Goal: Information Seeking & Learning: Find specific fact

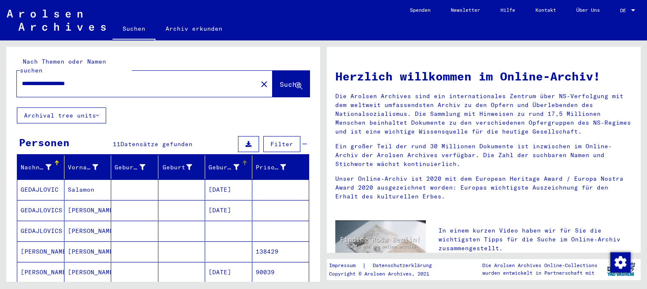
click at [227, 163] on div "Geburtsdatum" at bounding box center [230, 167] width 43 height 13
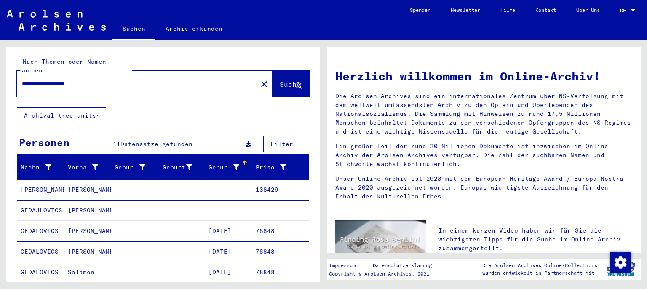
click at [44, 180] on mat-cell "[PERSON_NAME]" at bounding box center [40, 190] width 47 height 20
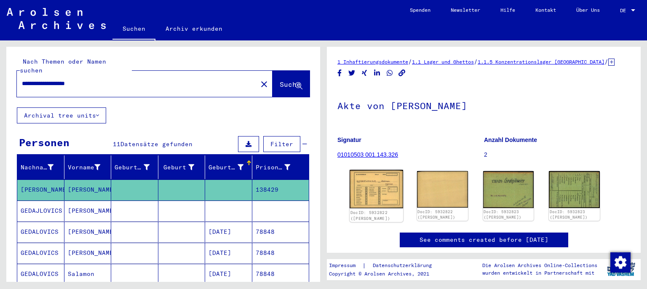
click at [365, 198] on img at bounding box center [377, 189] width 54 height 38
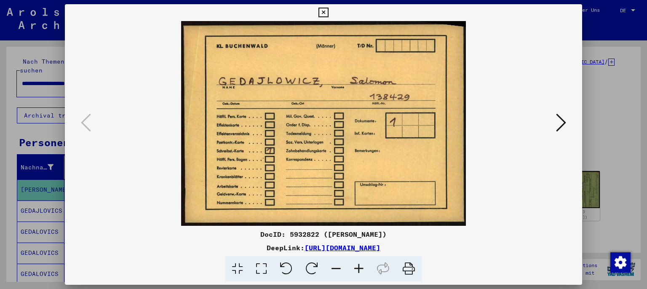
click at [554, 123] on img at bounding box center [324, 123] width 461 height 205
click at [561, 121] on icon at bounding box center [561, 123] width 10 height 20
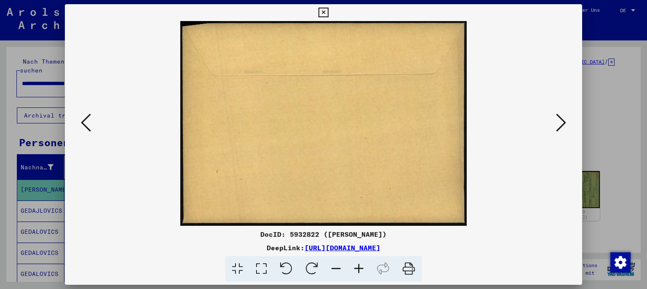
click at [561, 122] on icon at bounding box center [561, 123] width 10 height 20
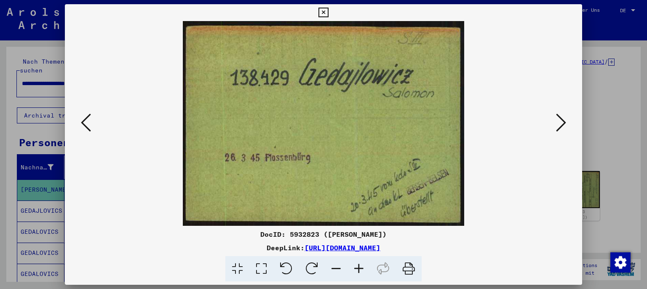
click at [561, 122] on icon at bounding box center [561, 123] width 10 height 20
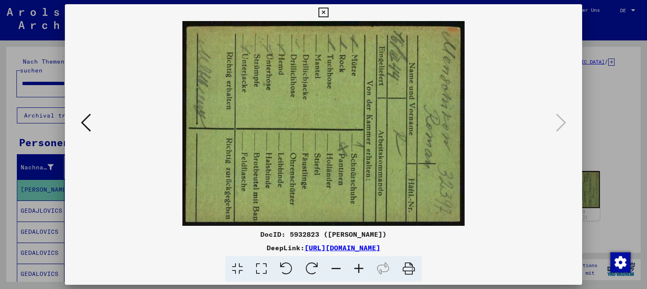
click at [328, 13] on icon at bounding box center [324, 13] width 10 height 10
